Goal: Information Seeking & Learning: Learn about a topic

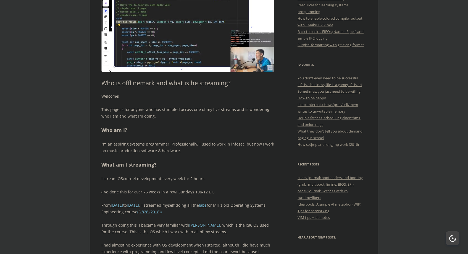
scroll to position [170, 0]
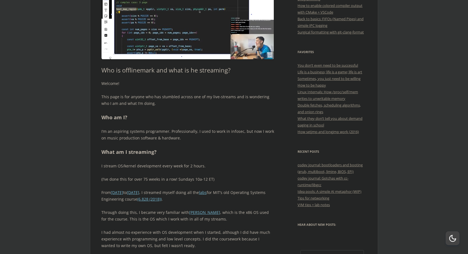
click at [138, 88] on div "Welcome! This page is for anyone who has stumbled across one of my live-streams…" at bounding box center [187, 191] width 173 height 223
click at [138, 89] on div "Welcome! This page is for anyone who has stumbled across one of my live-streams…" at bounding box center [187, 191] width 173 height 223
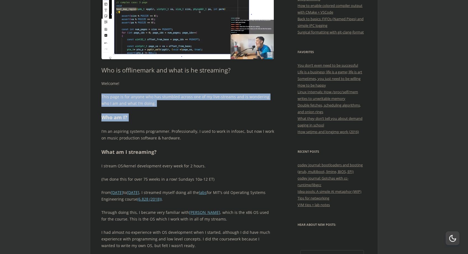
drag, startPoint x: 138, startPoint y: 89, endPoint x: 138, endPoint y: 115, distance: 25.4
click at [138, 114] on div "Welcome! This page is for anyone who has stumbled across one of my live-streams…" at bounding box center [187, 191] width 173 height 223
click at [138, 115] on h2 "Who am I?" at bounding box center [187, 117] width 173 height 8
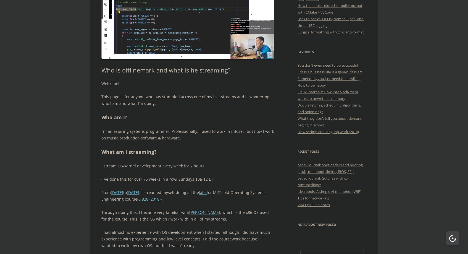
click at [138, 115] on h2 "Who am I?" at bounding box center [187, 117] width 173 height 8
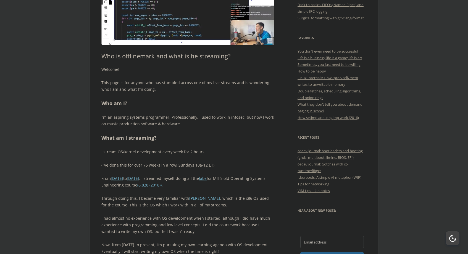
scroll to position [197, 0]
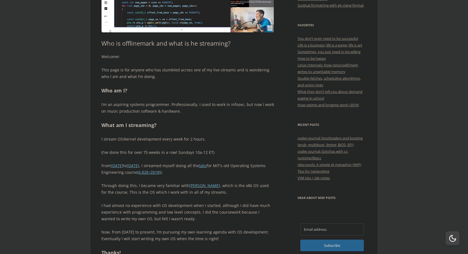
click at [150, 115] on div "Welcome! This page is for anyone who has stumbled across one of my live-streams…" at bounding box center [187, 164] width 173 height 223
click at [166, 109] on p "I’m an aspiring systems programmer. Professionally, I used to work in infosec, …" at bounding box center [187, 107] width 173 height 13
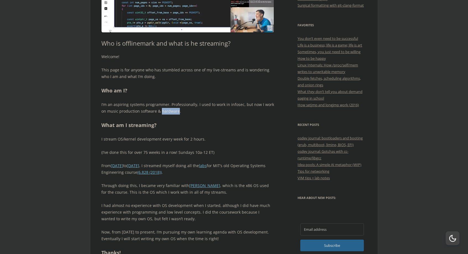
click at [166, 109] on p "I’m an aspiring systems programmer. Professionally, I used to work in infosec, …" at bounding box center [187, 107] width 173 height 13
click at [139, 108] on p "I’m an aspiring systems programmer. Professionally, I used to work in infosec, …" at bounding box center [187, 107] width 173 height 13
drag, startPoint x: 139, startPoint y: 108, endPoint x: 182, endPoint y: 108, distance: 42.8
click at [182, 108] on p "I’m an aspiring systems programmer. Professionally, I used to work in infosec, …" at bounding box center [187, 107] width 173 height 13
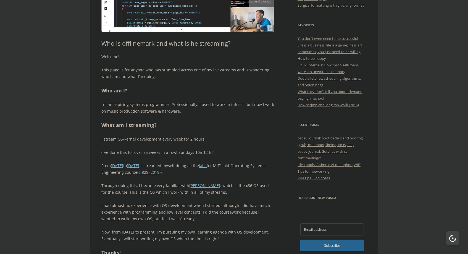
scroll to position [218, 0]
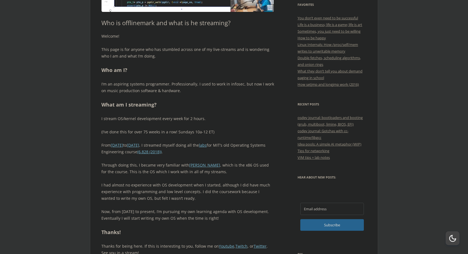
click at [177, 120] on p "I stream OS/kernel development every week for 2 hours." at bounding box center [187, 118] width 173 height 7
click at [148, 116] on p "I stream OS/kernel development every week for 2 hours." at bounding box center [187, 118] width 173 height 7
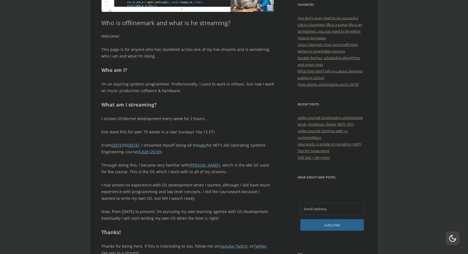
click at [148, 116] on p "I stream OS/kernel development every week for 2 hours." at bounding box center [187, 118] width 173 height 7
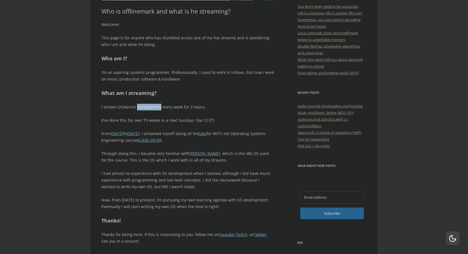
scroll to position [230, 0]
click at [148, 116] on p "(I’ve done this for over 75 weeks in a row! Sundays 10a-12 ET)" at bounding box center [187, 119] width 173 height 7
click at [136, 117] on p "(I’ve done this for over 75 weeks in a row! Sundays 10a-12 ET)" at bounding box center [187, 119] width 173 height 7
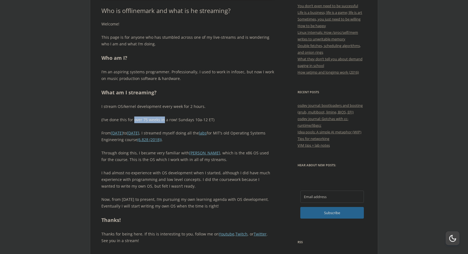
drag, startPoint x: 136, startPoint y: 117, endPoint x: 202, endPoint y: 117, distance: 66.1
click at [201, 117] on p "(I’ve done this for over 75 weeks in a row! Sundays 10a-12 ET)" at bounding box center [187, 119] width 173 height 7
click at [202, 117] on p "(I’ve done this for over 75 weeks in a row! Sundays 10a-12 ET)" at bounding box center [187, 119] width 173 height 7
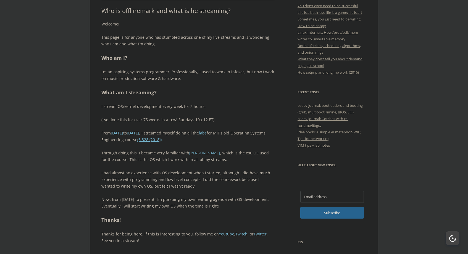
click at [218, 119] on p "(I’ve done this for over 75 weeks in a row! Sundays 10a-12 ET)" at bounding box center [187, 119] width 173 height 7
drag, startPoint x: 218, startPoint y: 119, endPoint x: 117, endPoint y: 119, distance: 100.3
click at [117, 119] on p "(I’ve done this for over 75 weeks in a row! Sundays 10a-12 ET)" at bounding box center [187, 119] width 173 height 7
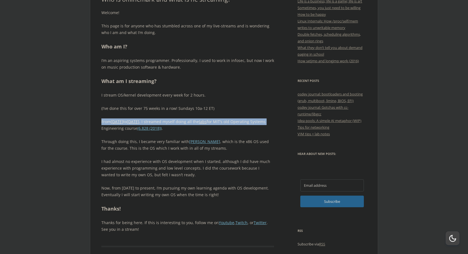
drag, startPoint x: 99, startPoint y: 122, endPoint x: 99, endPoint y: 131, distance: 9.1
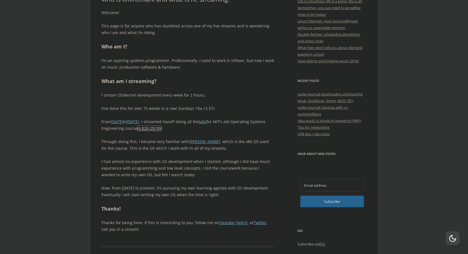
click at [162, 129] on link "(6.828 (2018))" at bounding box center [149, 127] width 24 height 5
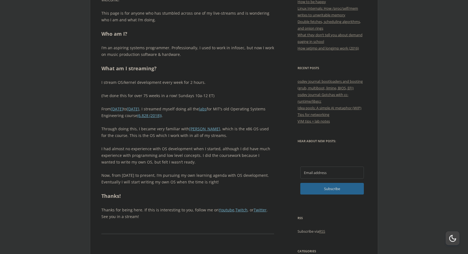
scroll to position [254, 0]
click at [119, 137] on p "Through doing this, I became very familiar with [PERSON_NAME] , which is the x8…" at bounding box center [187, 131] width 173 height 13
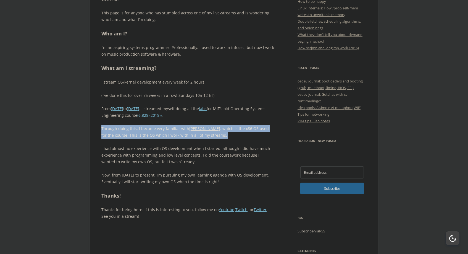
click at [157, 137] on p "Through doing this, I became very familiar with [PERSON_NAME] , which is the x8…" at bounding box center [187, 131] width 173 height 13
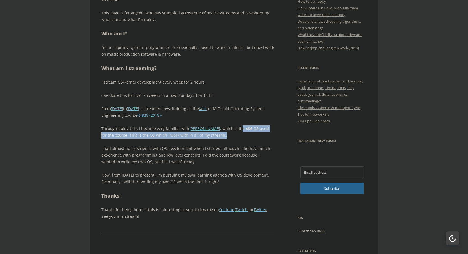
drag, startPoint x: 213, startPoint y: 129, endPoint x: 208, endPoint y: 133, distance: 6.9
click at [208, 133] on p "Through doing this, I became very familiar with [PERSON_NAME] , which is the x8…" at bounding box center [187, 131] width 173 height 13
drag, startPoint x: 208, startPoint y: 133, endPoint x: 132, endPoint y: 136, distance: 76.1
click at [133, 136] on p "Through doing this, I became very familiar with [PERSON_NAME] , which is the x8…" at bounding box center [187, 131] width 173 height 13
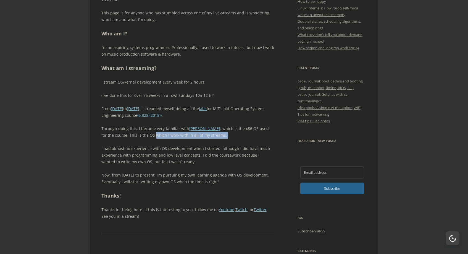
click at [132, 136] on p "Through doing this, I became very familiar with [PERSON_NAME] , which is the x8…" at bounding box center [187, 131] width 173 height 13
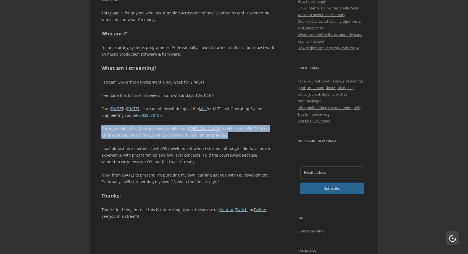
click at [132, 136] on p "Through doing this, I became very familiar with [PERSON_NAME] , which is the x8…" at bounding box center [187, 131] width 173 height 13
click at [127, 136] on p "Through doing this, I became very familiar with [PERSON_NAME] , which is the x8…" at bounding box center [187, 131] width 173 height 13
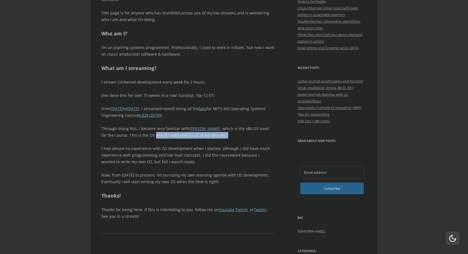
drag, startPoint x: 127, startPoint y: 136, endPoint x: 199, endPoint y: 136, distance: 72.1
click at [199, 136] on p "Through doing this, I became very familiar with [PERSON_NAME] , which is the x8…" at bounding box center [187, 131] width 173 height 13
drag, startPoint x: 199, startPoint y: 136, endPoint x: 115, endPoint y: 133, distance: 84.6
click at [116, 134] on p "Through doing this, I became very familiar with [PERSON_NAME] , which is the x8…" at bounding box center [187, 131] width 173 height 13
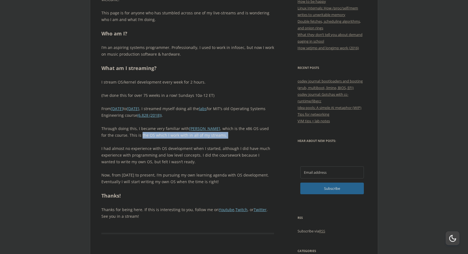
click at [115, 133] on p "Through doing this, I became very familiar with [PERSON_NAME] , which is the x8…" at bounding box center [187, 131] width 173 height 13
click at [103, 134] on p "Through doing this, I became very familiar with [PERSON_NAME] , which is the x8…" at bounding box center [187, 131] width 173 height 13
drag, startPoint x: 103, startPoint y: 134, endPoint x: 182, endPoint y: 134, distance: 79.3
click at [182, 134] on p "Through doing this, I became very familiar with [PERSON_NAME] , which is the x8…" at bounding box center [187, 131] width 173 height 13
click at [178, 157] on p "I had almost no experience with OS development when I started, although I did h…" at bounding box center [187, 155] width 173 height 20
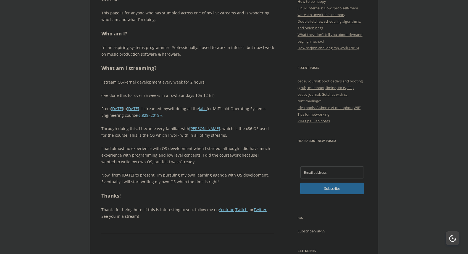
click at [178, 157] on p "I had almost no experience with OS development when I started, although I did h…" at bounding box center [187, 155] width 173 height 20
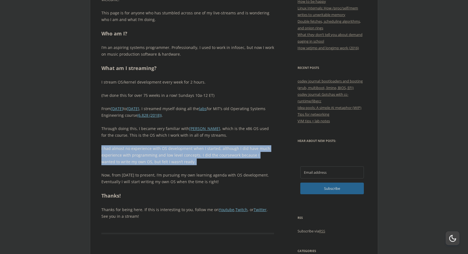
click at [178, 157] on p "I had almost no experience with OS development when I started, although I did h…" at bounding box center [187, 155] width 173 height 20
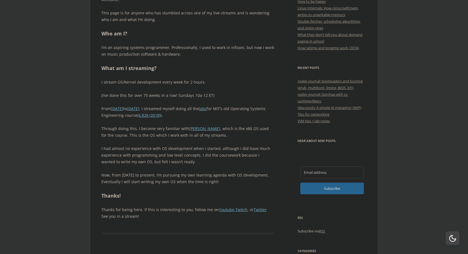
click at [178, 158] on p "I had almost no experience with OS development when I started, although I did h…" at bounding box center [187, 155] width 173 height 20
click at [191, 129] on link "[PERSON_NAME]" at bounding box center [204, 128] width 31 height 5
click at [171, 139] on div "Welcome! This page is for anyone who has stumbled across one of my live-streams…" at bounding box center [187, 107] width 173 height 223
click at [144, 72] on div "Welcome! This page is for anyone who has stumbled across one of my live-streams…" at bounding box center [187, 107] width 173 height 223
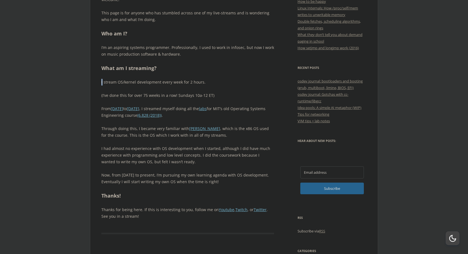
click at [144, 72] on div "Welcome! This page is for anyone who has stumbled across one of my live-streams…" at bounding box center [187, 107] width 173 height 223
click at [151, 68] on h2 "What am I streaming?" at bounding box center [187, 68] width 173 height 8
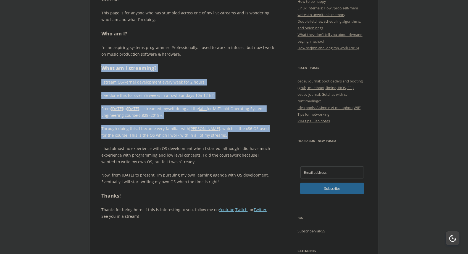
drag, startPoint x: 151, startPoint y: 68, endPoint x: 135, endPoint y: 179, distance: 112.1
click at [135, 179] on div "Welcome! This page is for anyone who has stumbled across one of my live-streams…" at bounding box center [187, 107] width 173 height 223
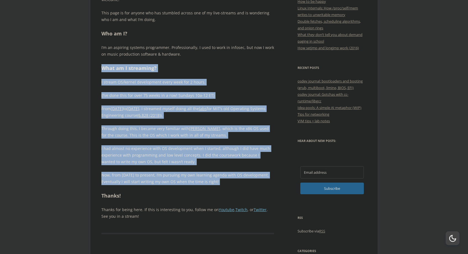
click at [149, 156] on p "I had almost no experience with OS development when I started, although I did h…" at bounding box center [187, 155] width 173 height 20
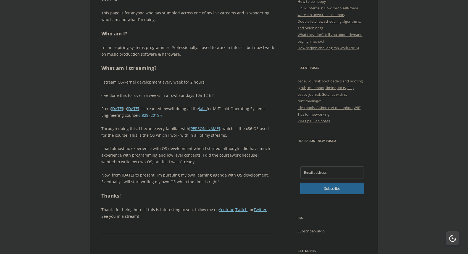
click at [149, 156] on p "I had almost no experience with OS development when I started, although I did h…" at bounding box center [187, 155] width 173 height 20
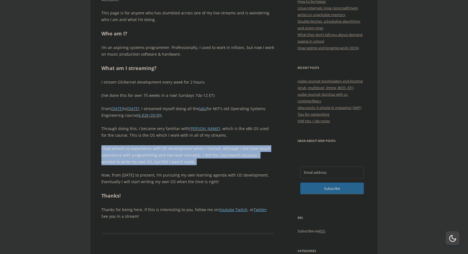
click at [149, 156] on p "I had almost no experience with OS development when I started, although I did h…" at bounding box center [187, 155] width 173 height 20
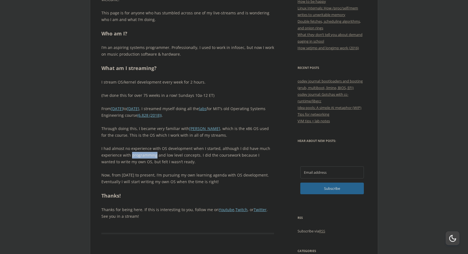
click at [149, 156] on p "I had almost no experience with OS development when I started, although I did h…" at bounding box center [187, 155] width 173 height 20
click at [131, 152] on p "I had almost no experience with OS development when I started, although I did h…" at bounding box center [187, 155] width 173 height 20
drag, startPoint x: 131, startPoint y: 152, endPoint x: 211, endPoint y: 156, distance: 79.4
click at [209, 155] on p "I had almost no experience with OS development when I started, although I did h…" at bounding box center [187, 155] width 173 height 20
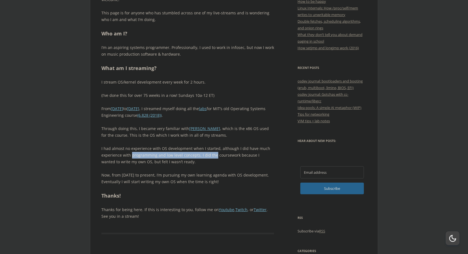
click at [211, 156] on p "I had almost no experience with OS development when I started, although I did h…" at bounding box center [187, 155] width 173 height 20
click at [219, 156] on p "I had almost no experience with OS development when I started, although I did h…" at bounding box center [187, 155] width 173 height 20
drag, startPoint x: 219, startPoint y: 156, endPoint x: 200, endPoint y: 155, distance: 19.1
click at [200, 155] on p "I had almost no experience with OS development when I started, although I did h…" at bounding box center [187, 155] width 173 height 20
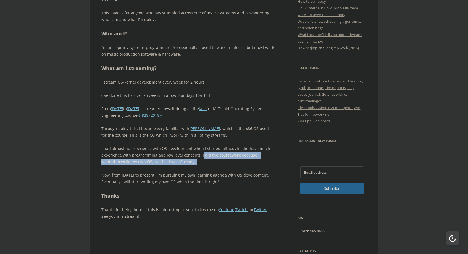
drag, startPoint x: 200, startPoint y: 155, endPoint x: 208, endPoint y: 161, distance: 10.4
click at [208, 161] on p "I had almost no experience with OS development when I started, although I did h…" at bounding box center [187, 155] width 173 height 20
drag, startPoint x: 208, startPoint y: 161, endPoint x: 200, endPoint y: 157, distance: 9.5
click at [200, 157] on p "I had almost no experience with OS development when I started, although I did h…" at bounding box center [187, 155] width 173 height 20
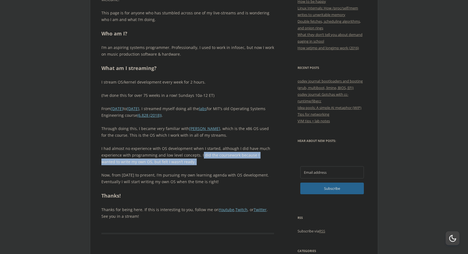
click at [200, 157] on p "I had almost no experience with OS development when I started, although I did h…" at bounding box center [187, 155] width 173 height 20
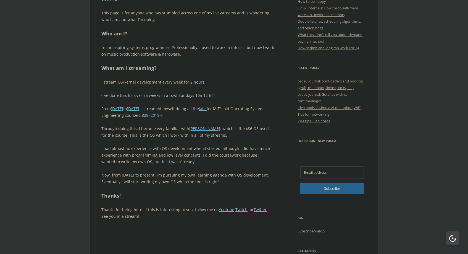
click at [199, 157] on p "I had almost no experience with OS development when I started, although I did h…" at bounding box center [187, 155] width 173 height 20
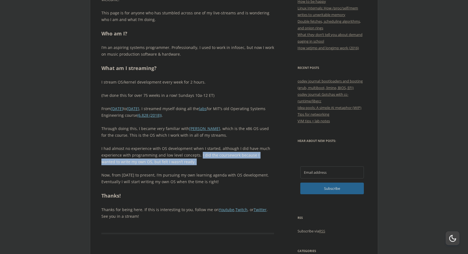
drag, startPoint x: 199, startPoint y: 157, endPoint x: 200, endPoint y: 160, distance: 3.4
click at [200, 160] on p "I had almost no experience with OS development when I started, although I did h…" at bounding box center [187, 155] width 173 height 20
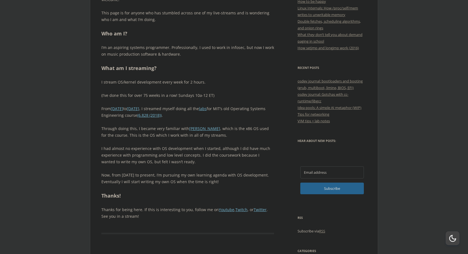
click at [195, 167] on div "Welcome! This page is for anyone who has stumbled across one of my live-streams…" at bounding box center [187, 107] width 173 height 223
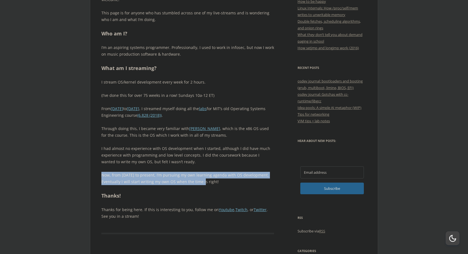
drag, startPoint x: 195, startPoint y: 167, endPoint x: 192, endPoint y: 179, distance: 11.5
click at [192, 179] on div "Welcome! This page is for anyone who has stumbled across one of my live-streams…" at bounding box center [187, 107] width 173 height 223
click at [192, 179] on p "Now, from [DATE] to present, I’m pursuing my own learning agenda with OS develo…" at bounding box center [187, 178] width 173 height 13
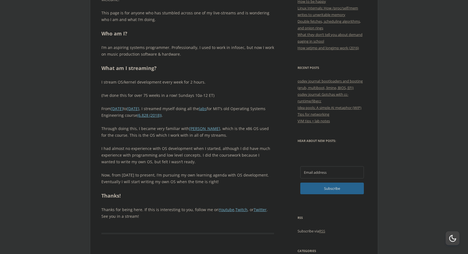
click at [192, 179] on p "Now, from [DATE] to present, I’m pursuing my own learning agenda with OS develo…" at bounding box center [187, 178] width 173 height 13
click at [203, 179] on p "Now, from [DATE] to present, I’m pursuing my own learning agenda with OS develo…" at bounding box center [187, 178] width 173 height 13
drag, startPoint x: 203, startPoint y: 179, endPoint x: 219, endPoint y: 180, distance: 16.1
click at [219, 180] on p "Now, from [DATE] to present, I’m pursuing my own learning agenda with OS develo…" at bounding box center [187, 178] width 173 height 13
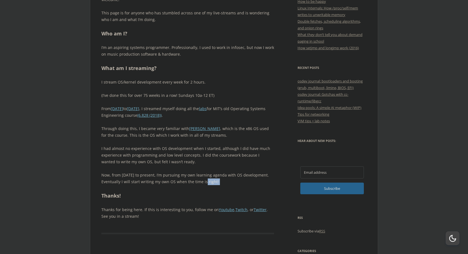
click at [219, 180] on p "Now, from [DATE] to present, I’m pursuing my own learning agenda with OS develo…" at bounding box center [187, 178] width 173 height 13
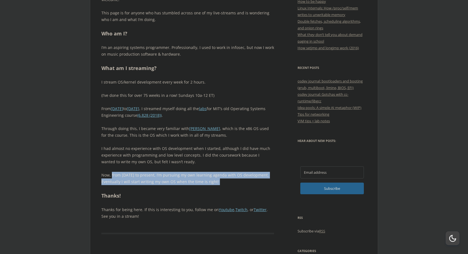
drag, startPoint x: 219, startPoint y: 180, endPoint x: 104, endPoint y: 175, distance: 115.1
click at [104, 175] on p "Now, from [DATE] to present, I’m pursuing my own learning agenda with OS develo…" at bounding box center [187, 178] width 173 height 13
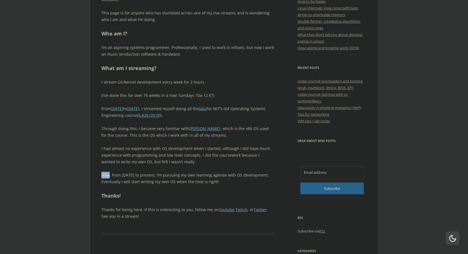
click at [104, 175] on p "Now, from [DATE] to present, I’m pursuing my own learning agenda with OS develo…" at bounding box center [187, 178] width 173 height 13
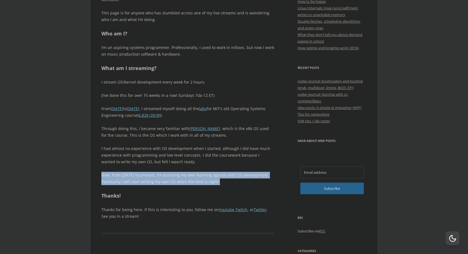
drag, startPoint x: 104, startPoint y: 175, endPoint x: 122, endPoint y: 180, distance: 19.1
click at [121, 180] on p "Now, from [DATE] to present, I’m pursuing my own learning agenda with OS develo…" at bounding box center [187, 178] width 173 height 13
click at [122, 180] on p "Now, from [DATE] to present, I’m pursuing my own learning agenda with OS develo…" at bounding box center [187, 178] width 173 height 13
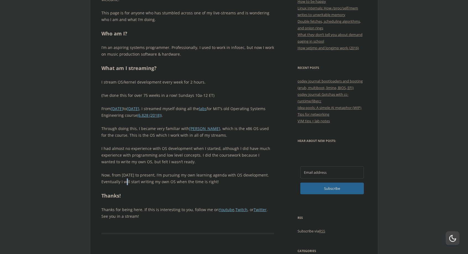
click at [122, 180] on p "Now, from [DATE] to present, I’m pursuing my own learning agenda with OS develo…" at bounding box center [187, 178] width 173 height 13
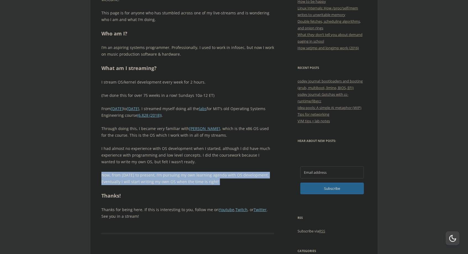
click at [122, 180] on p "Now, from [DATE] to present, I’m pursuing my own learning agenda with OS develo…" at bounding box center [187, 178] width 173 height 13
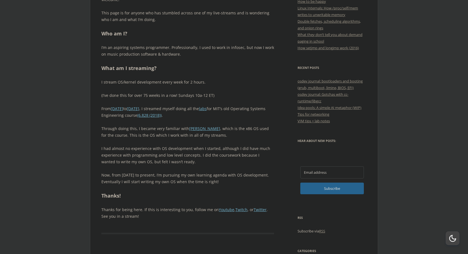
click at [114, 180] on p "Now, from [DATE] to present, I’m pursuing my own learning agenda with OS develo…" at bounding box center [187, 178] width 173 height 13
click at [107, 180] on p "Now, from [DATE] to present, I’m pursuing my own learning agenda with OS develo…" at bounding box center [187, 178] width 173 height 13
drag, startPoint x: 107, startPoint y: 180, endPoint x: 227, endPoint y: 180, distance: 119.4
click at [224, 180] on p "Now, from [DATE] to present, I’m pursuing my own learning agenda with OS develo…" at bounding box center [187, 178] width 173 height 13
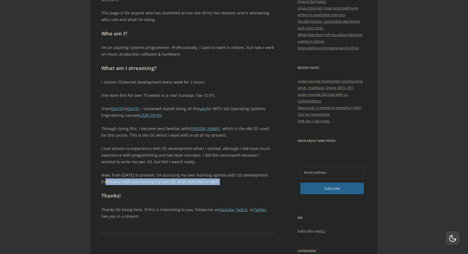
click at [227, 180] on p "Now, from [DATE] to present, I’m pursuing my own learning agenda with OS develo…" at bounding box center [187, 178] width 173 height 13
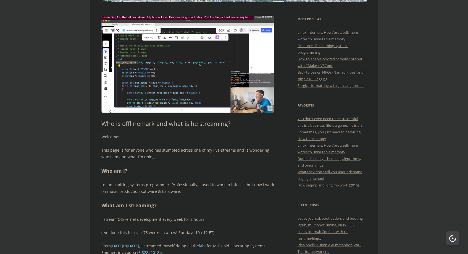
scroll to position [0, 0]
